Goal: Transaction & Acquisition: Subscribe to service/newsletter

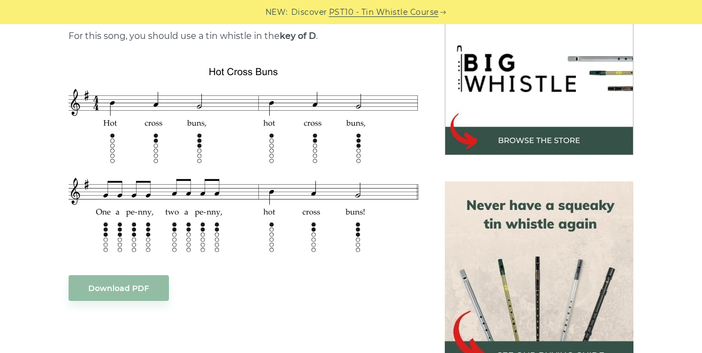
scroll to position [347, 0]
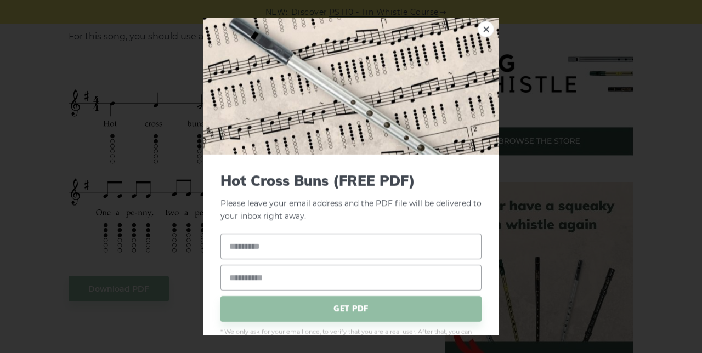
click at [483, 21] on link "×" at bounding box center [485, 29] width 16 height 16
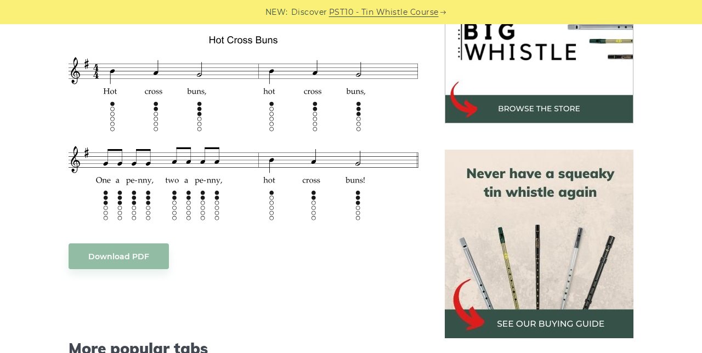
scroll to position [376, 0]
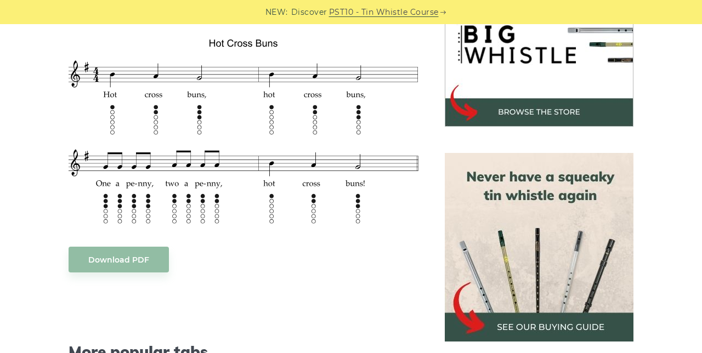
click at [351, 304] on div "More popular tabs" at bounding box center [243, 337] width 376 height 84
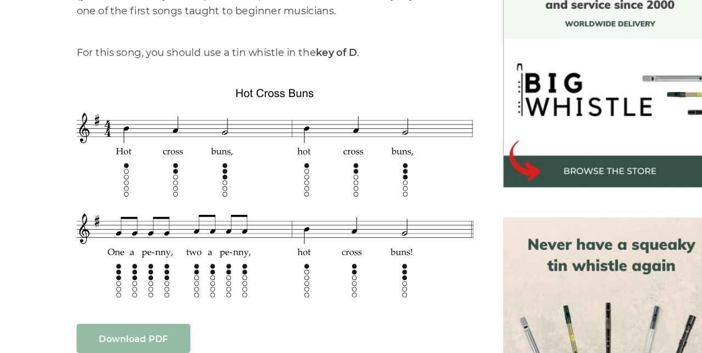
scroll to position [303, 0]
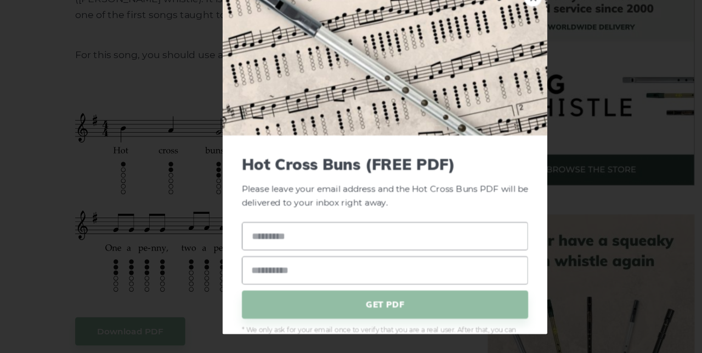
click at [53, 230] on div "× Hot Cross Buns (FREE PDF) Please leave your email address and the Hot Cross B…" at bounding box center [351, 176] width 702 height 353
click at [345, 235] on input "text" at bounding box center [350, 246] width 261 height 26
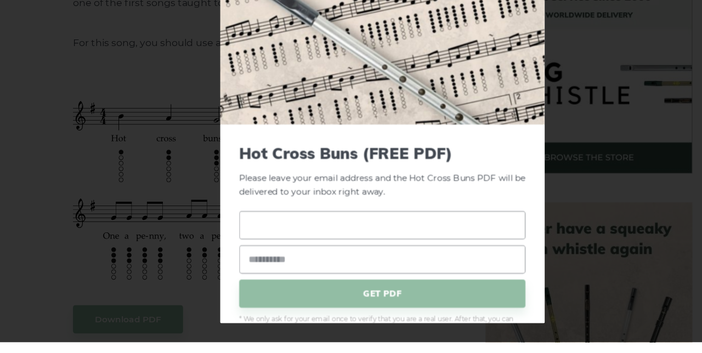
scroll to position [303, 0]
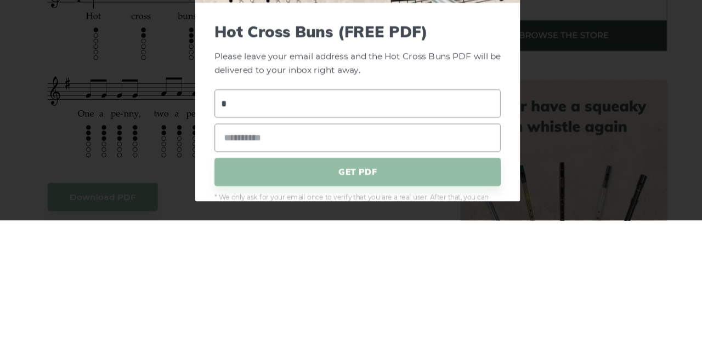
type input "*"
click at [350, 268] on input "email" at bounding box center [350, 278] width 261 height 26
click at [350, 265] on input "email" at bounding box center [350, 278] width 261 height 26
click at [341, 268] on input "email" at bounding box center [350, 278] width 261 height 26
type input "**********"
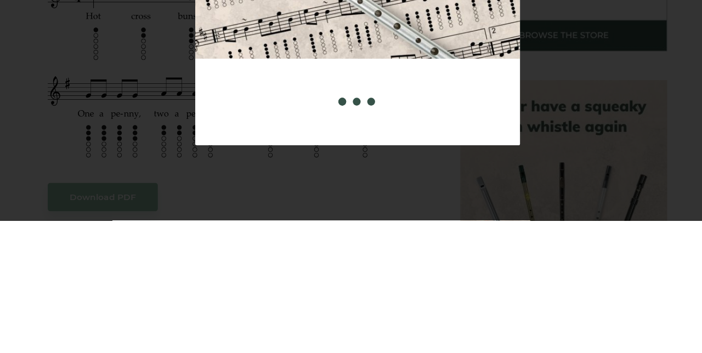
scroll to position [304, 0]
